Goal: Task Accomplishment & Management: Manage account settings

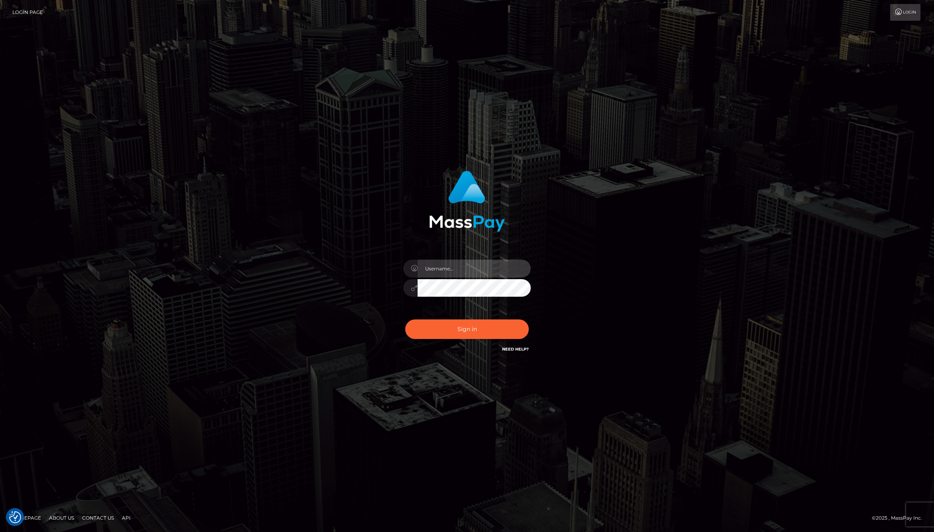
click at [446, 267] on input "text" at bounding box center [474, 268] width 113 height 18
type input "jackson.whop"
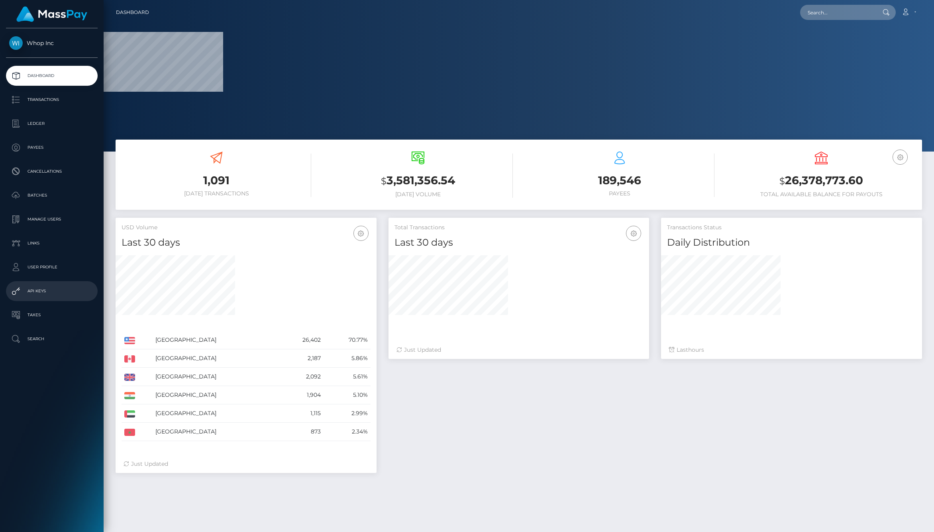
click at [60, 288] on p "API Keys" at bounding box center [51, 291] width 85 height 12
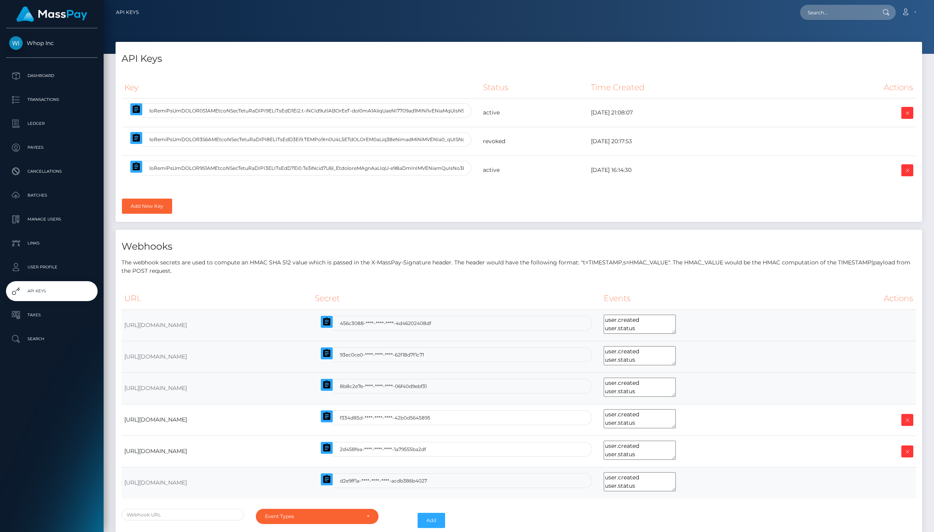
select select
click at [403, 167] on input "text" at bounding box center [306, 168] width 329 height 15
click at [661, 179] on td "2025-09-04 16:14:30" at bounding box center [691, 170] width 206 height 29
click at [413, 167] on input "text" at bounding box center [306, 168] width 329 height 15
click at [498, 200] on div "Key Status Time Created Actions" at bounding box center [519, 146] width 807 height 151
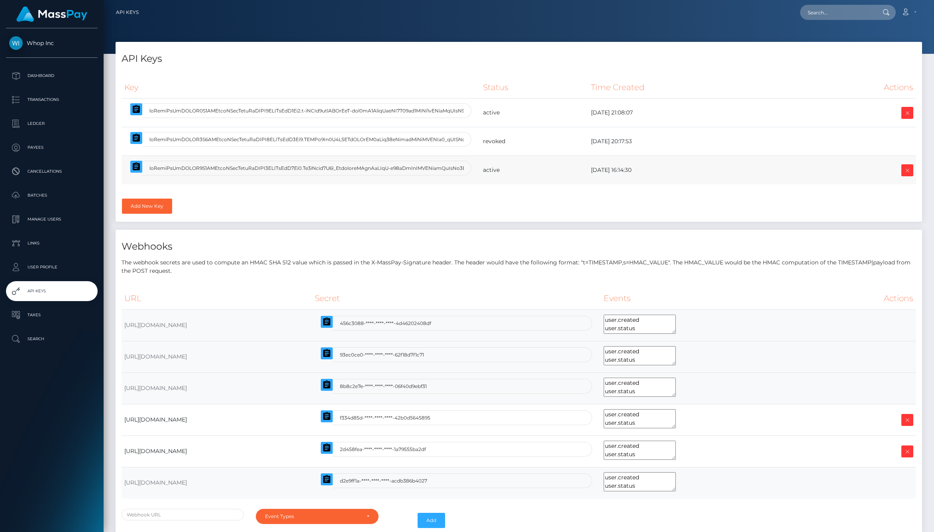
click at [729, 173] on td "2025-09-04 16:14:30" at bounding box center [691, 170] width 206 height 29
click at [494, 196] on div "Key Status Time Created Actions" at bounding box center [519, 146] width 807 height 151
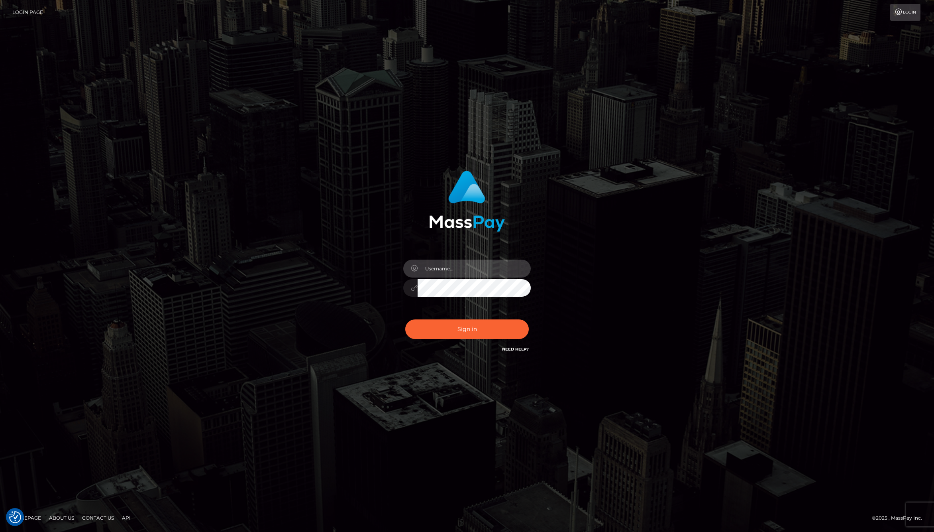
click at [463, 265] on input "text" at bounding box center [474, 268] width 113 height 18
type input "jackson.whop"
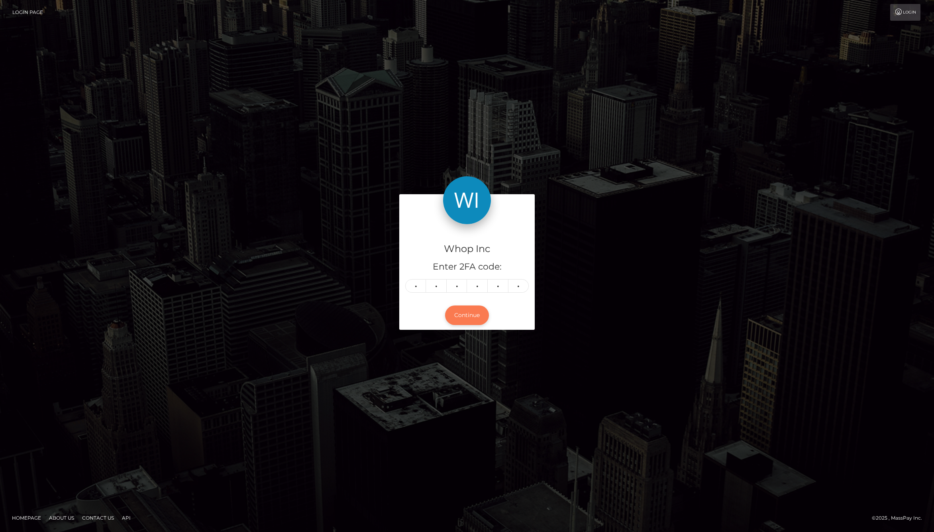
click at [468, 309] on button "Continue" at bounding box center [467, 315] width 44 height 20
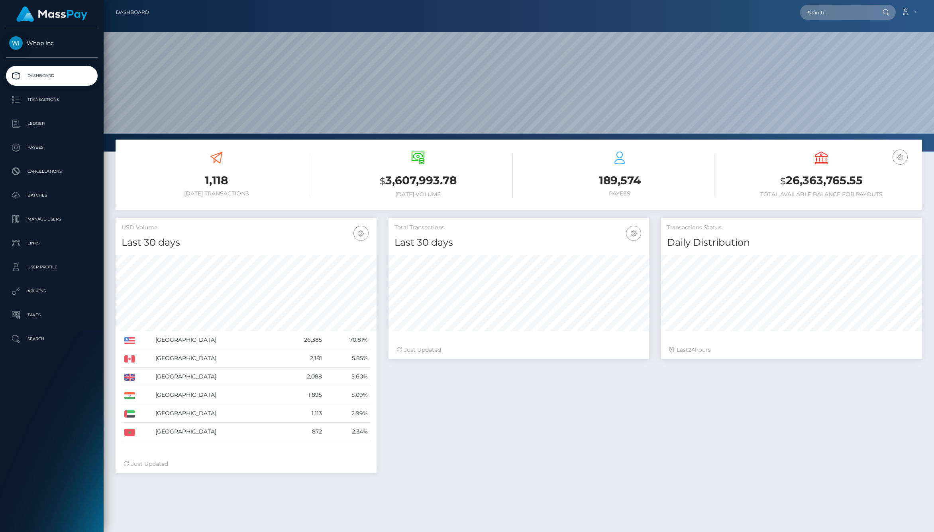
scroll to position [141, 261]
click at [52, 286] on p "API Keys" at bounding box center [51, 291] width 85 height 12
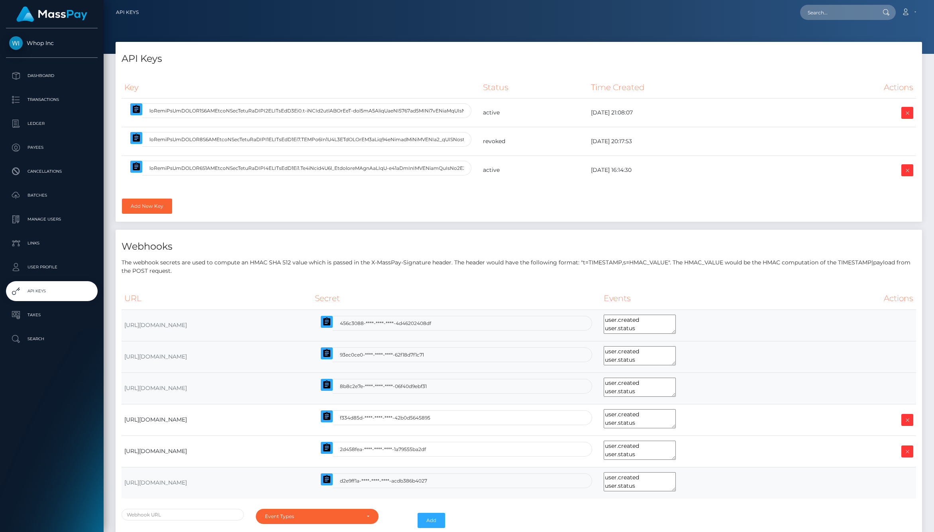
select select
click at [412, 169] on input "text" at bounding box center [306, 168] width 329 height 15
click at [732, 185] on div "Key Status Time Created Actions" at bounding box center [519, 136] width 795 height 118
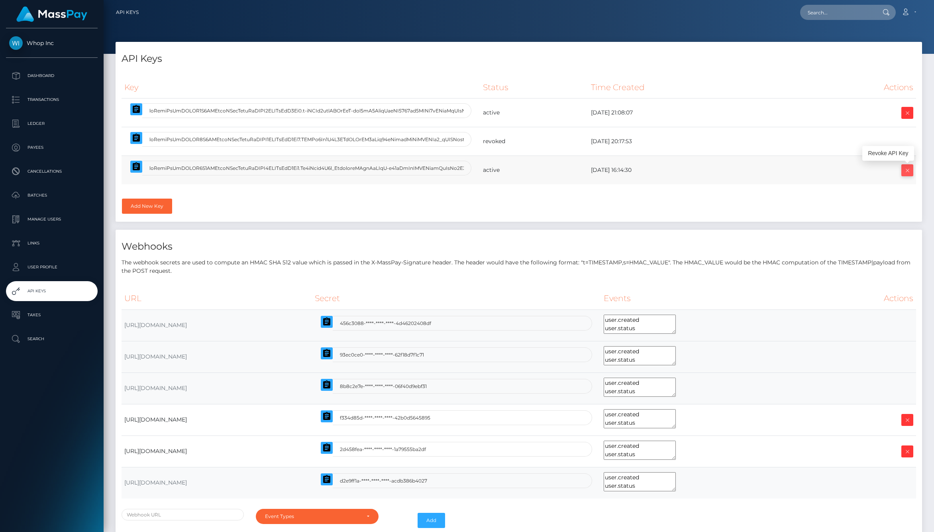
click at [906, 169] on icon at bounding box center [908, 170] width 10 height 10
select select
